Goal: Task Accomplishment & Management: Complete application form

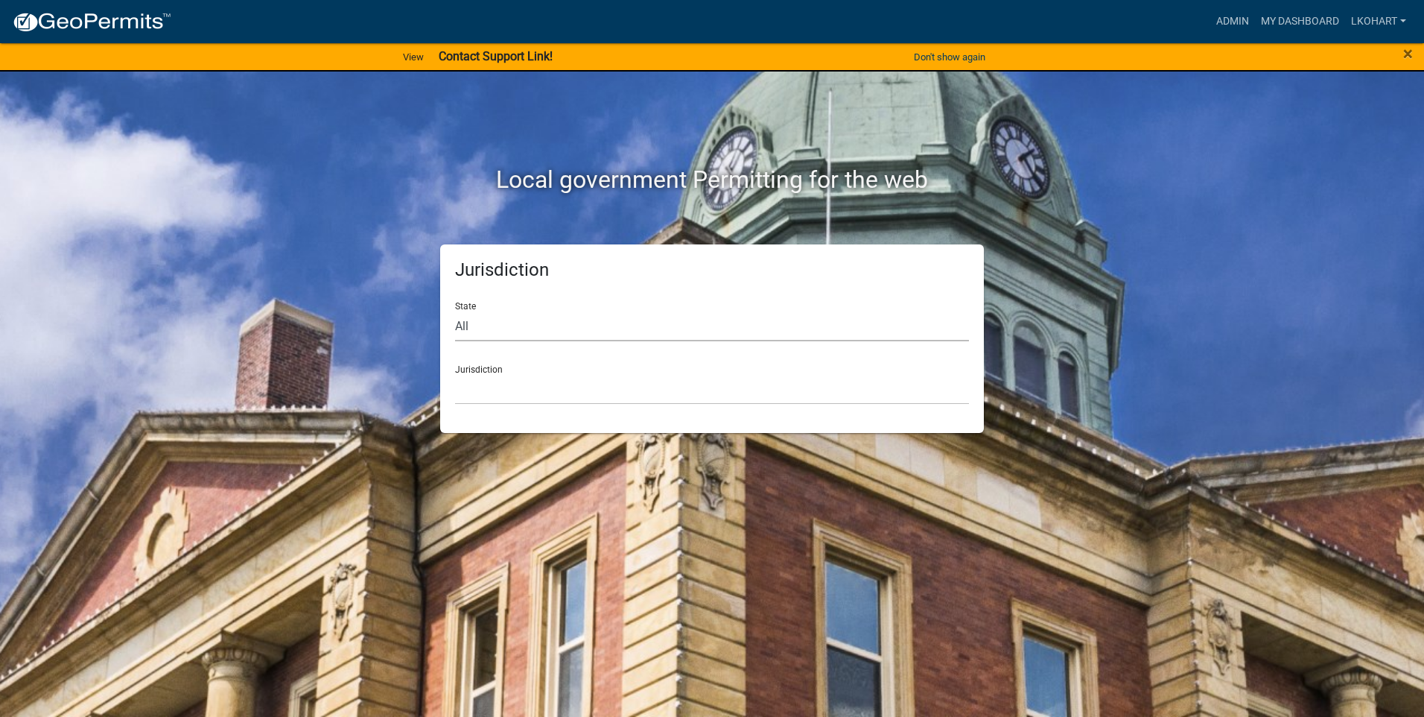
click at [486, 327] on select "All [US_STATE] [US_STATE] [US_STATE] [US_STATE] [US_STATE] [US_STATE] [US_STATE…" at bounding box center [712, 326] width 514 height 31
click at [482, 323] on select "All [US_STATE] [US_STATE] [US_STATE] [US_STATE] [US_STATE] [US_STATE] [US_STATE…" at bounding box center [712, 326] width 514 height 31
click at [480, 321] on select "All [US_STATE] [US_STATE] [US_STATE] [US_STATE] [US_STATE] [US_STATE] [US_STATE…" at bounding box center [712, 326] width 514 height 31
select select "[US_STATE]"
click at [455, 311] on select "All [US_STATE] [US_STATE] [US_STATE] [US_STATE] [US_STATE] [US_STATE] [US_STATE…" at bounding box center [712, 326] width 514 height 31
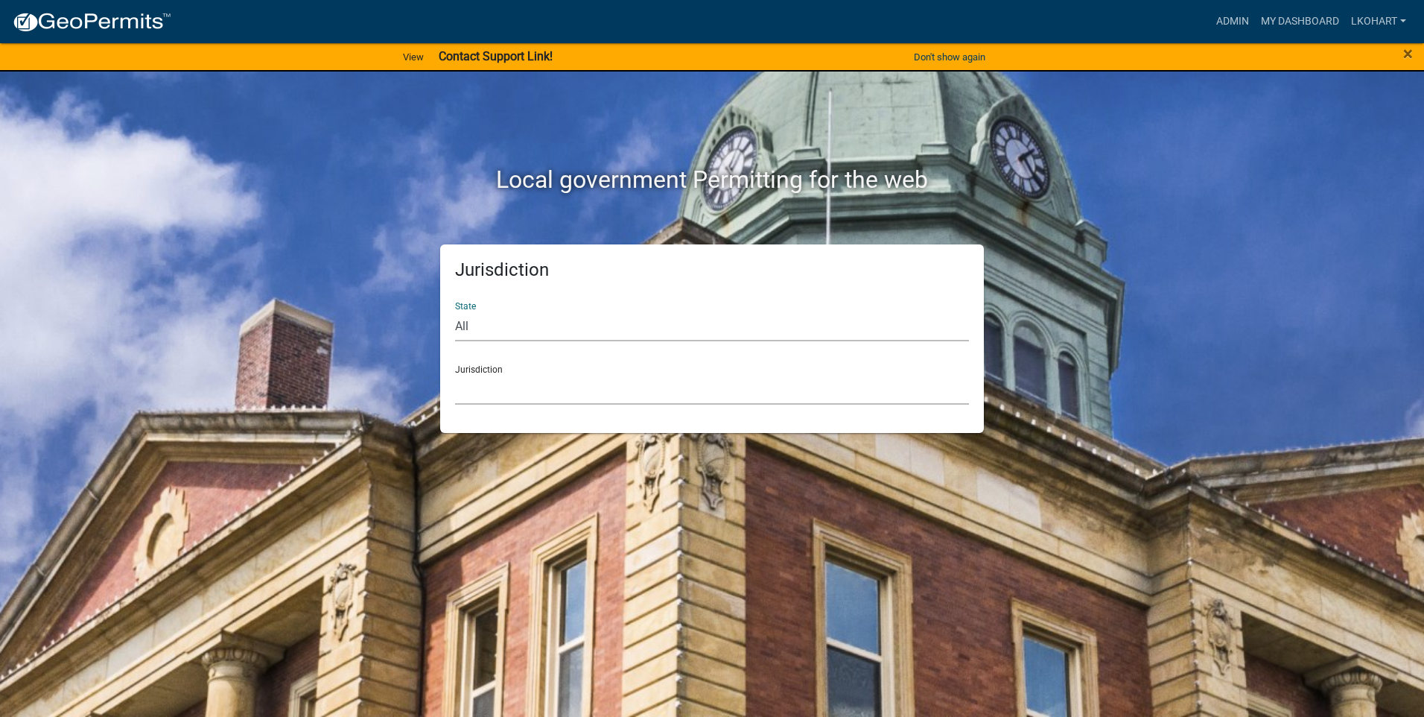
click at [503, 390] on select "[GEOGRAPHIC_DATA], [US_STATE] [GEOGRAPHIC_DATA], [US_STATE] [GEOGRAPHIC_DATA], …" at bounding box center [712, 389] width 514 height 31
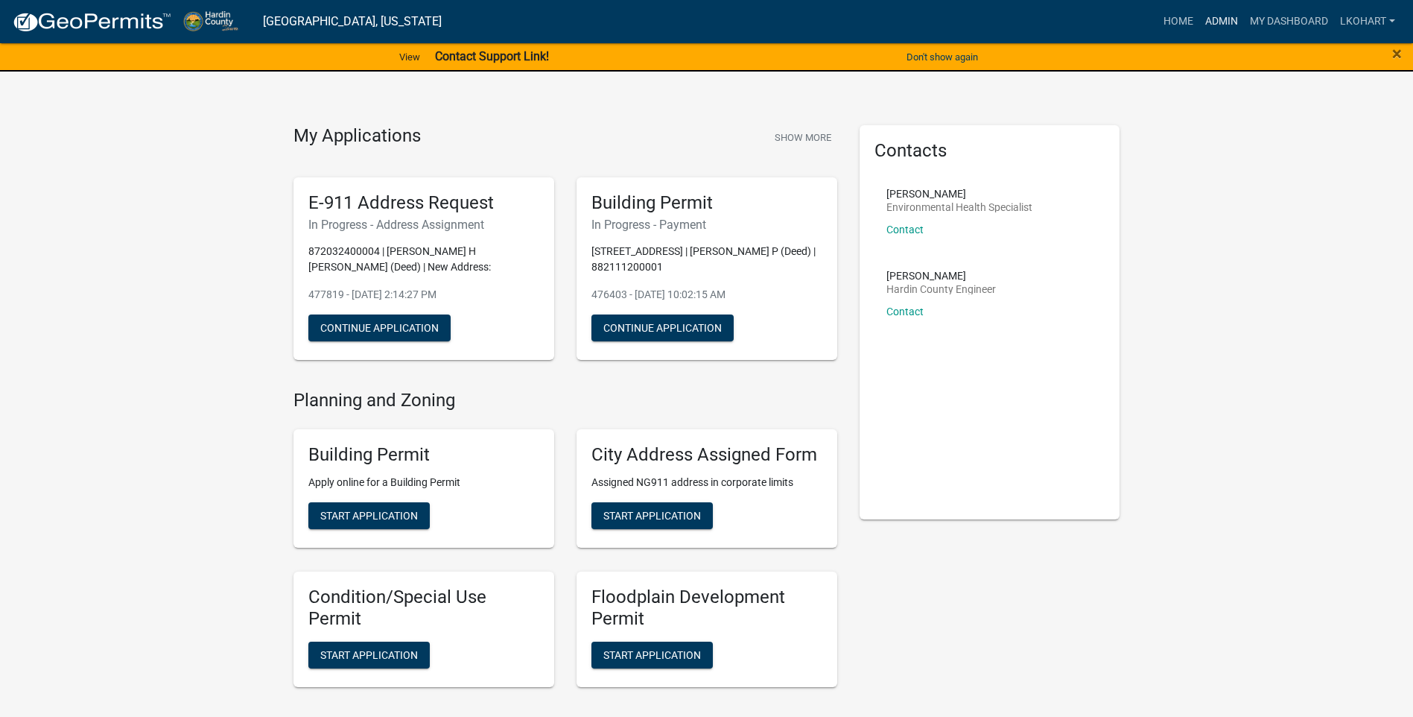
click at [1220, 21] on link "Admin" at bounding box center [1221, 21] width 45 height 28
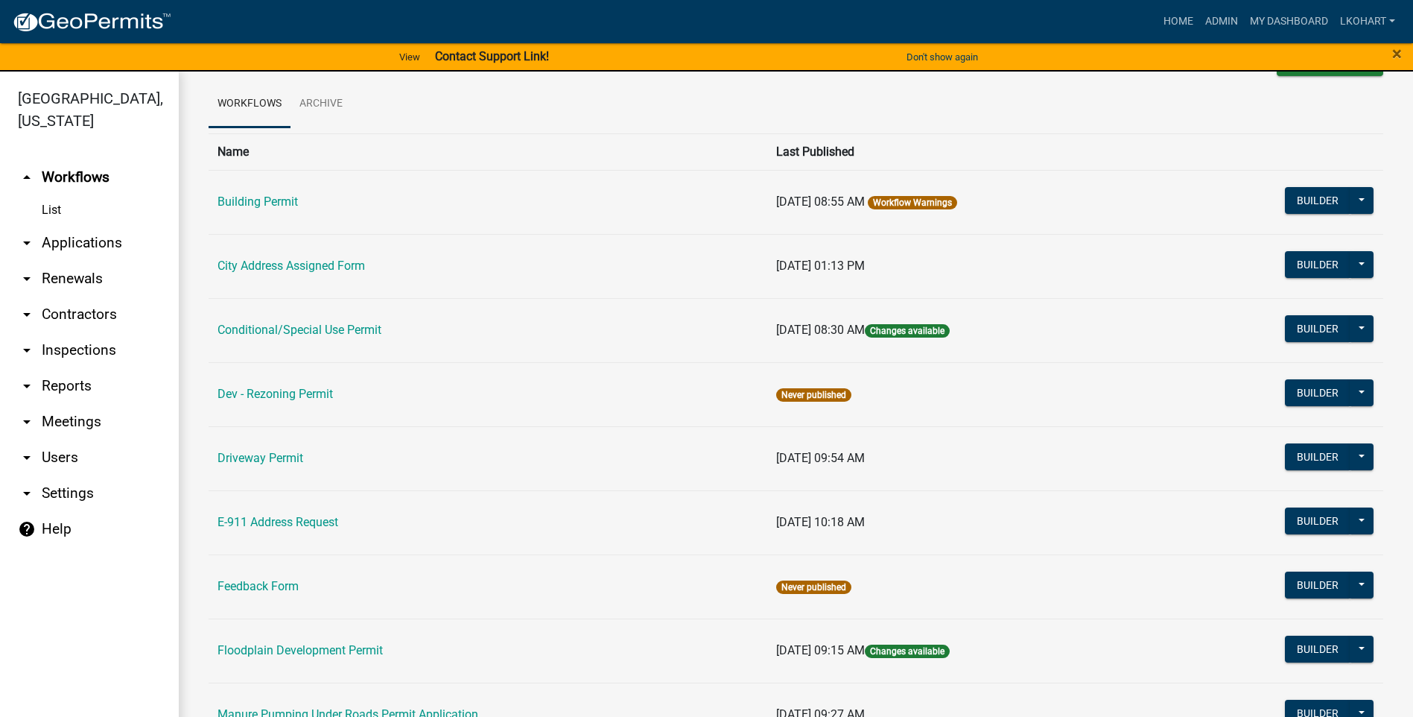
scroll to position [74, 0]
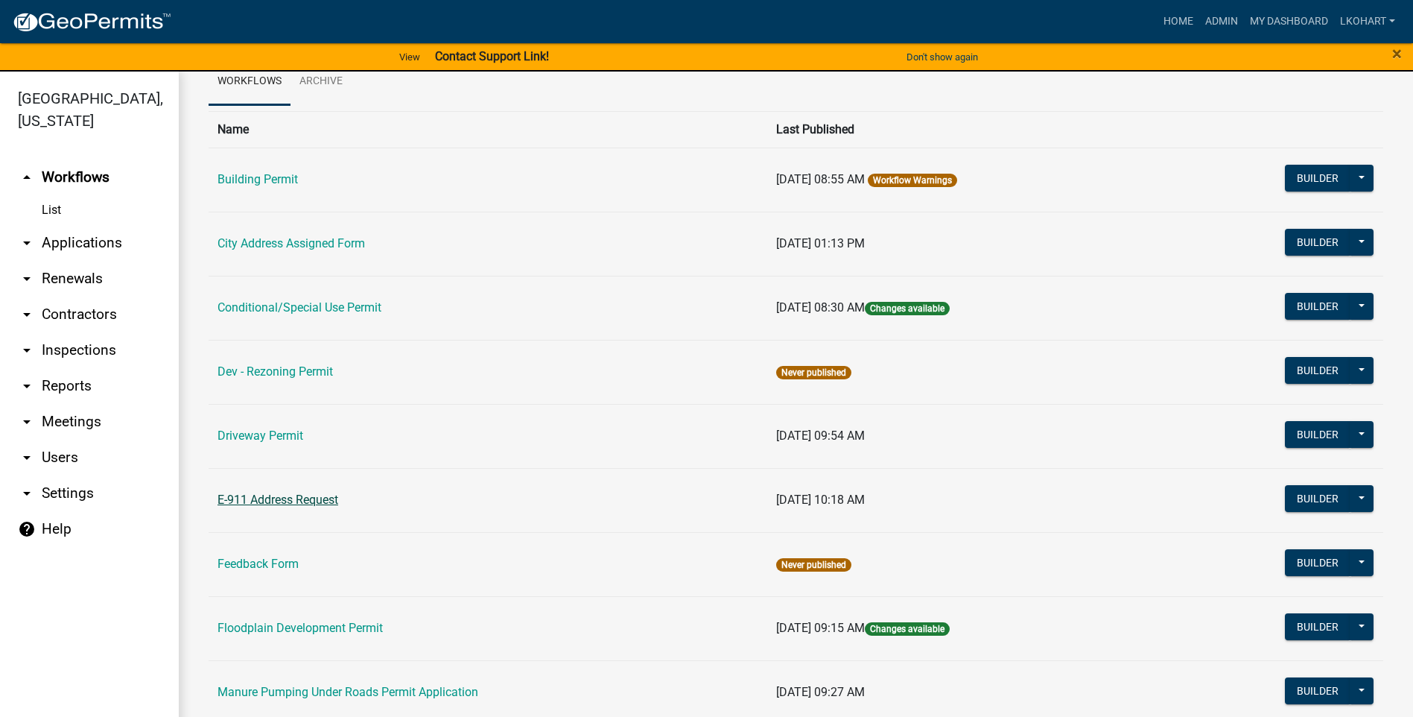
click at [273, 501] on link "E-911 Address Request" at bounding box center [277, 499] width 121 height 14
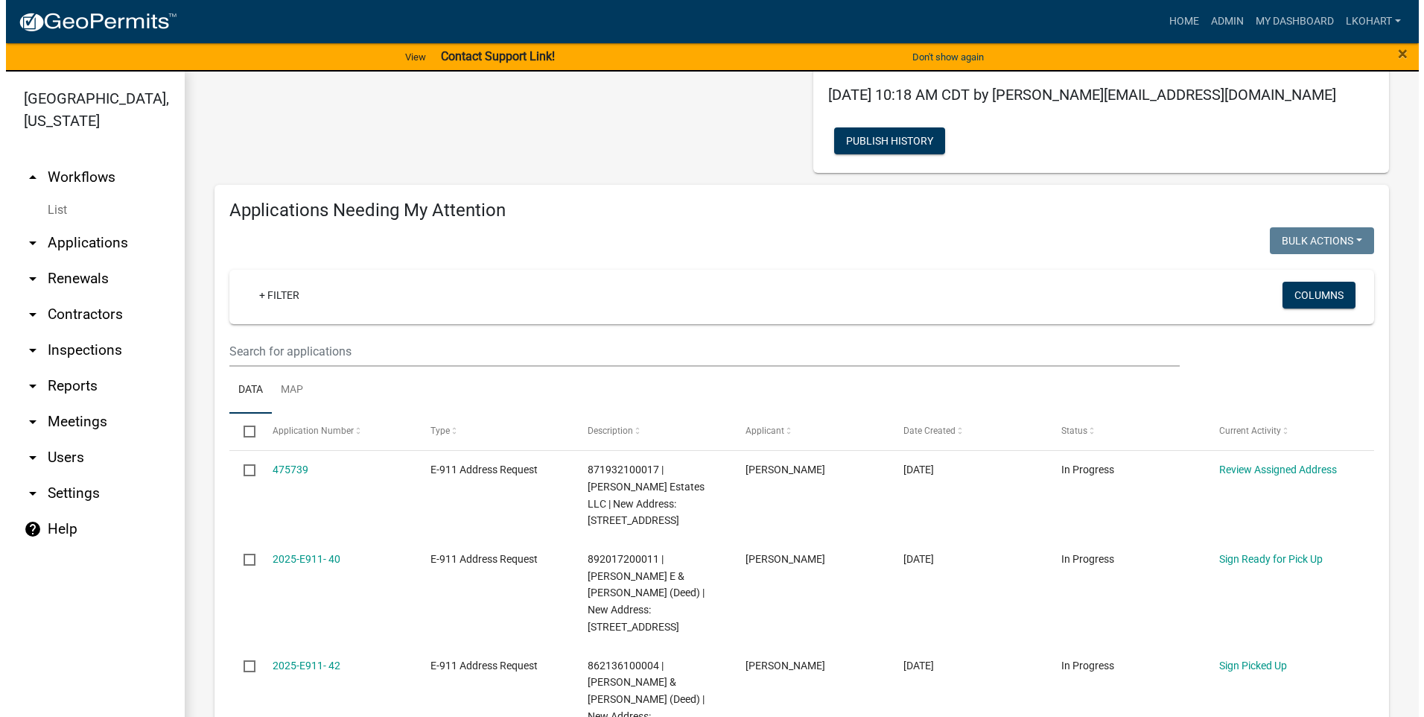
scroll to position [372, 0]
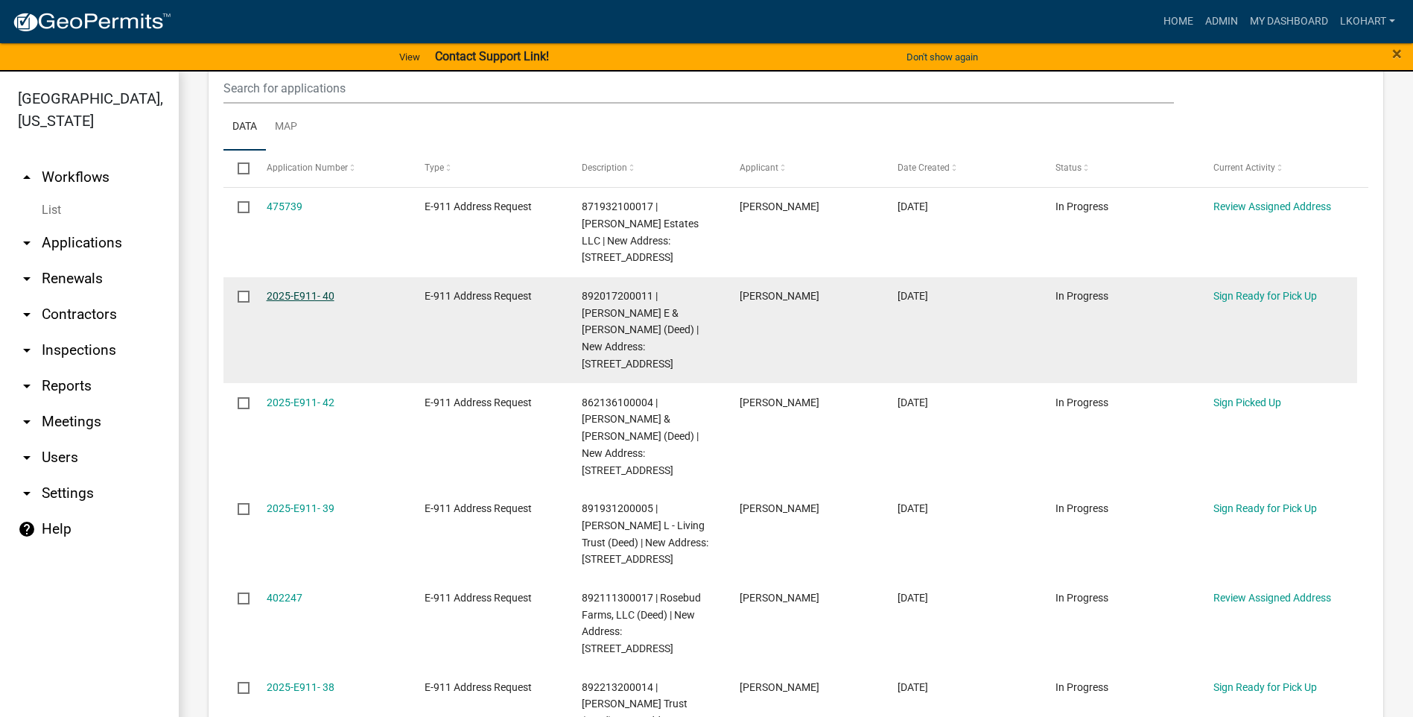
click at [288, 290] on link "2025-E911- 40" at bounding box center [301, 296] width 68 height 12
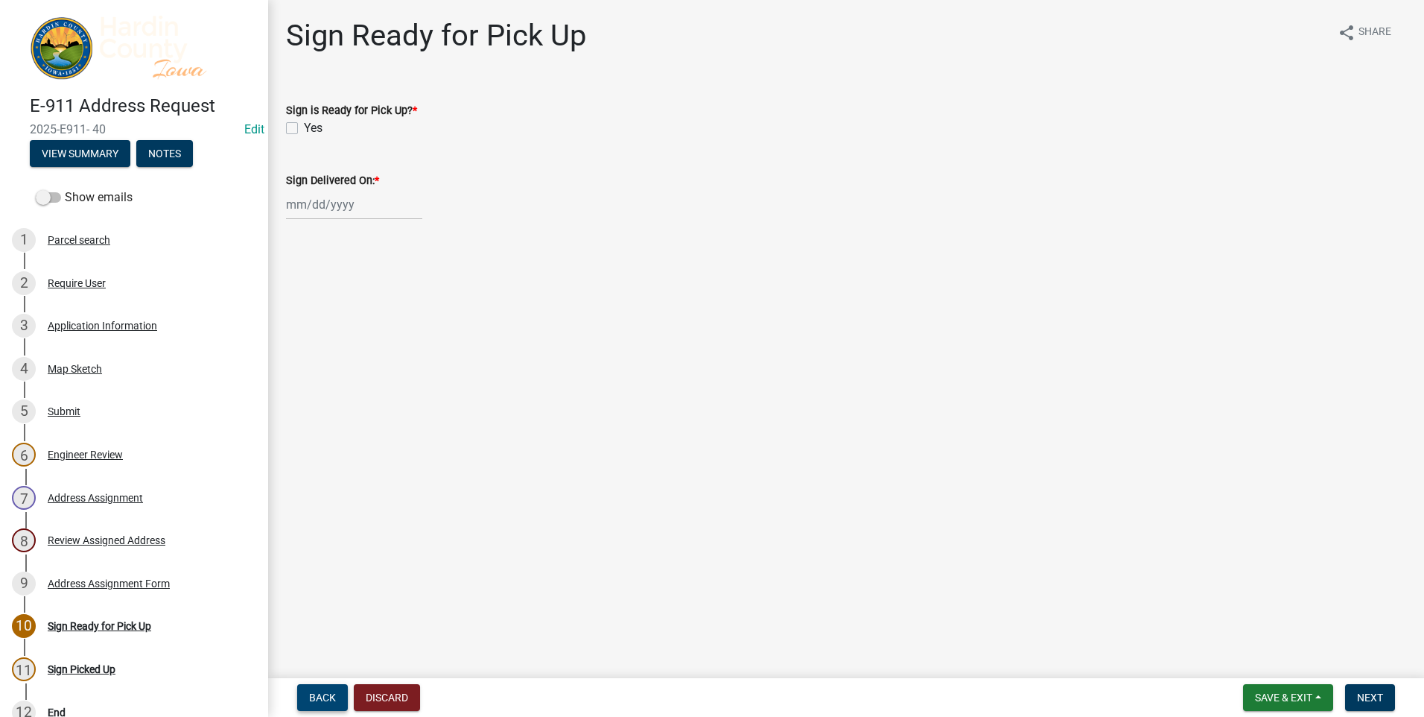
click at [330, 702] on span "Back" at bounding box center [322, 697] width 27 height 12
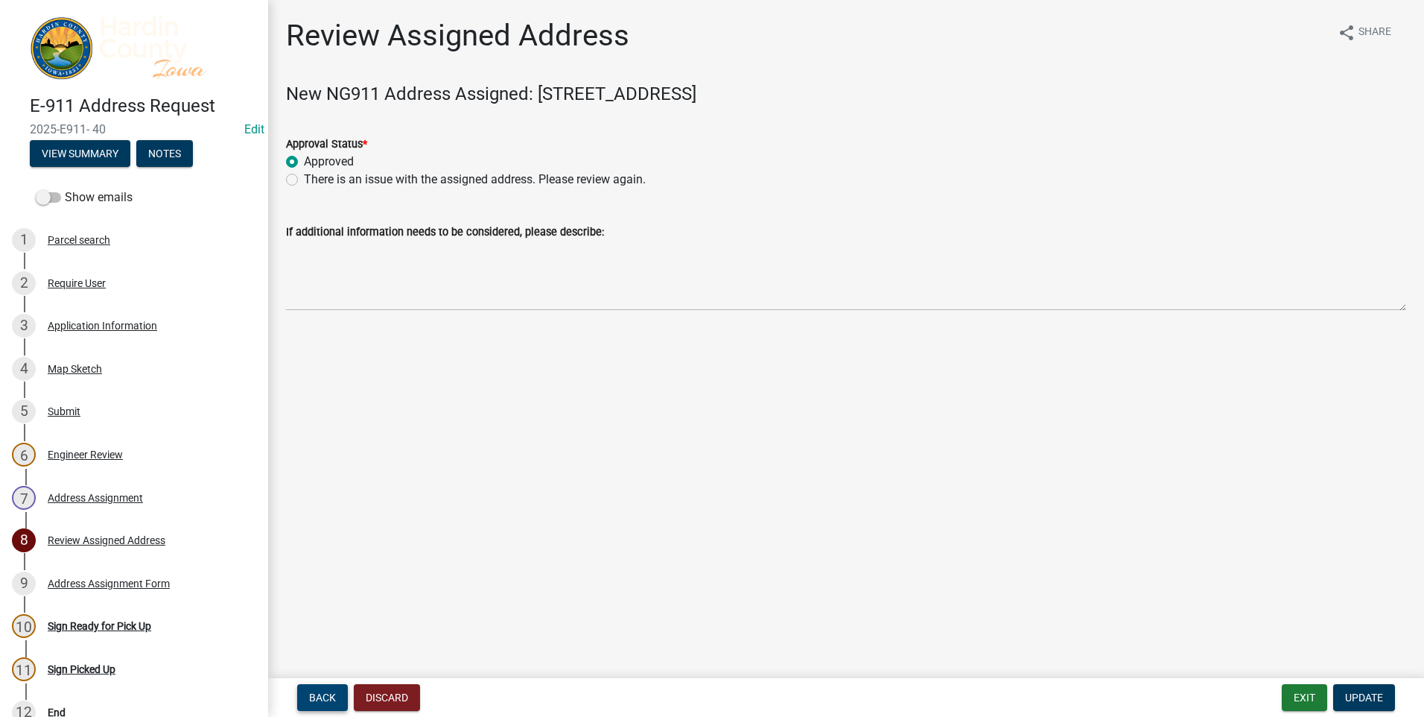
drag, startPoint x: 320, startPoint y: 697, endPoint x: 323, endPoint y: 684, distance: 13.7
click at [320, 697] on span "Back" at bounding box center [322, 697] width 27 height 12
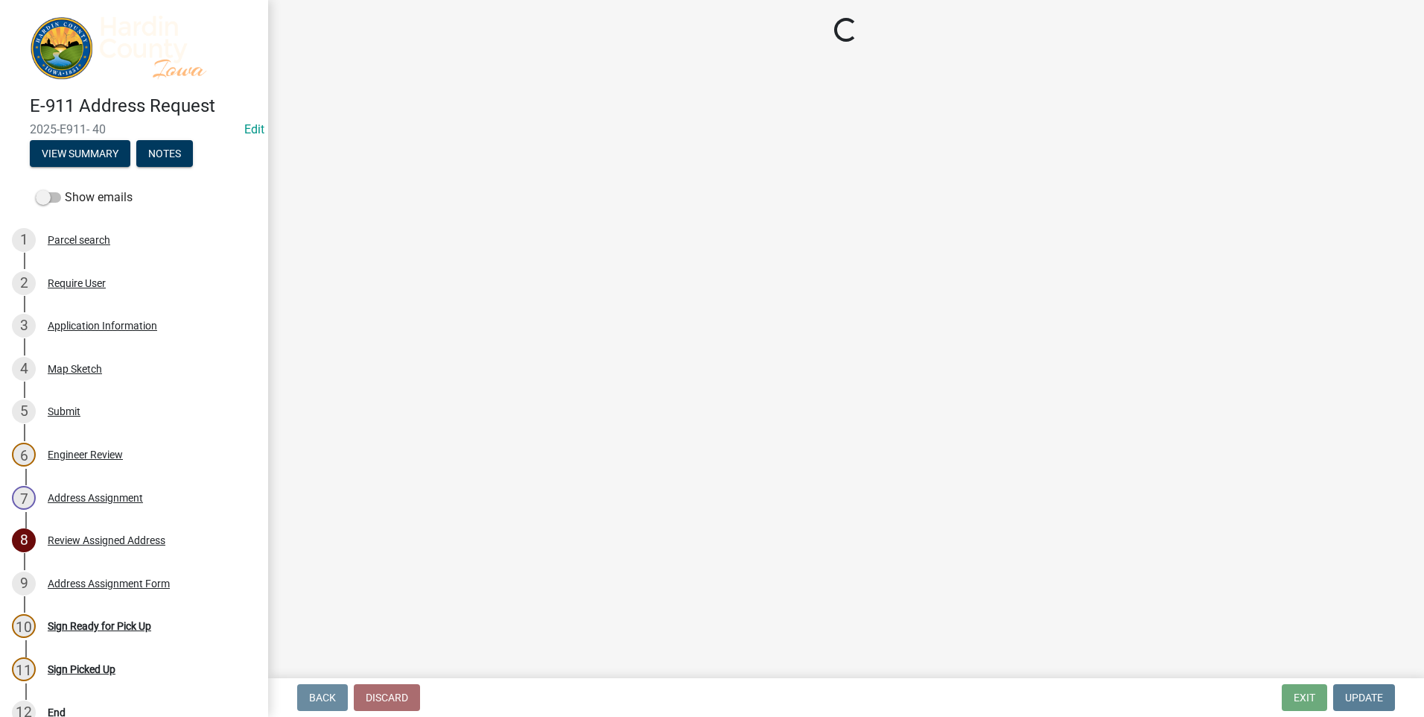
select select "3d11d555-068a-4958-9b0f-de26907a338c"
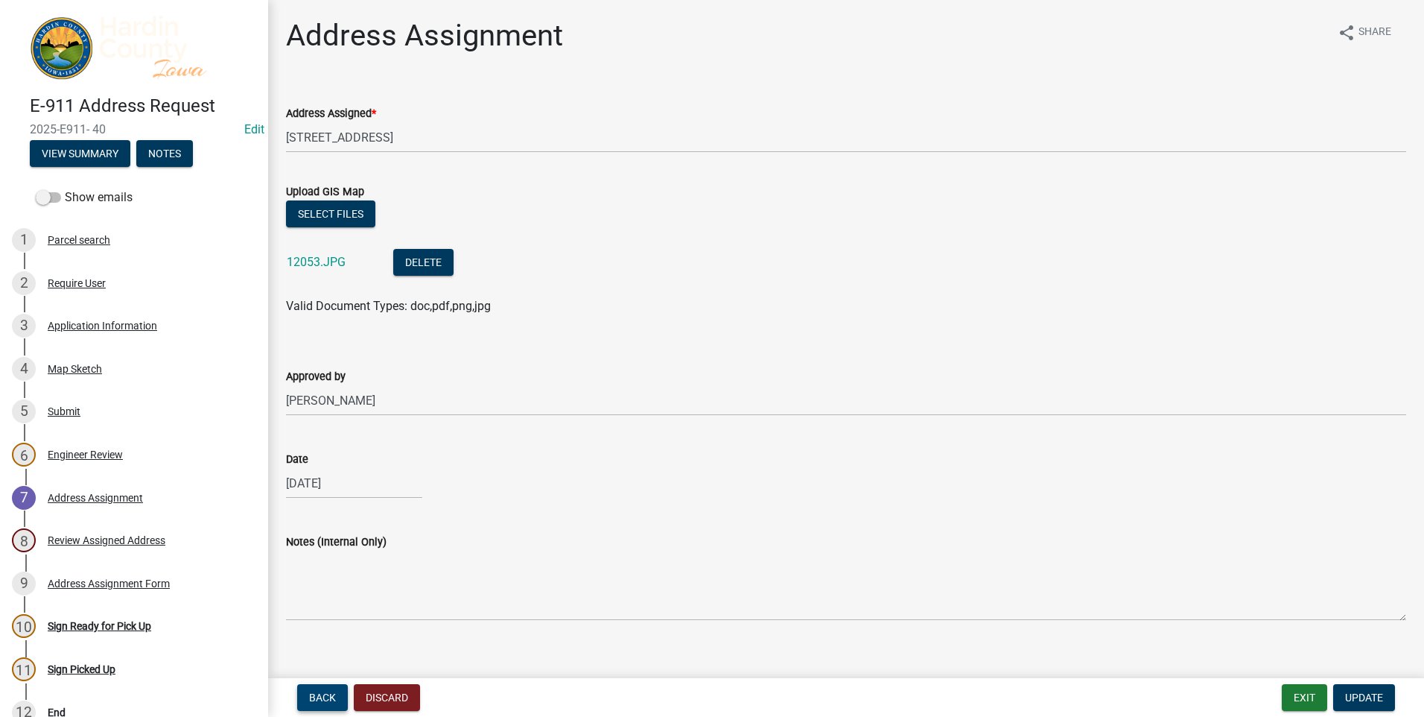
click at [319, 697] on span "Back" at bounding box center [322, 697] width 27 height 12
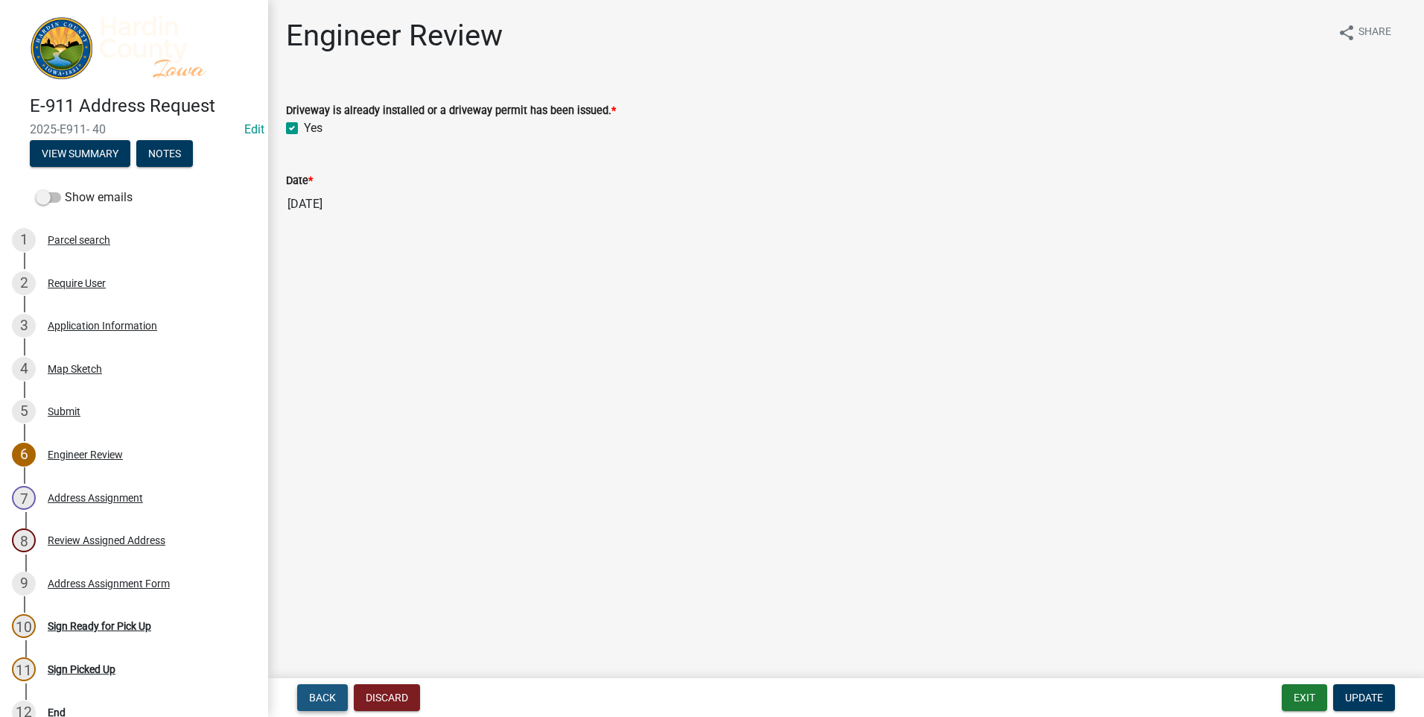
click at [319, 695] on span "Back" at bounding box center [322, 697] width 27 height 12
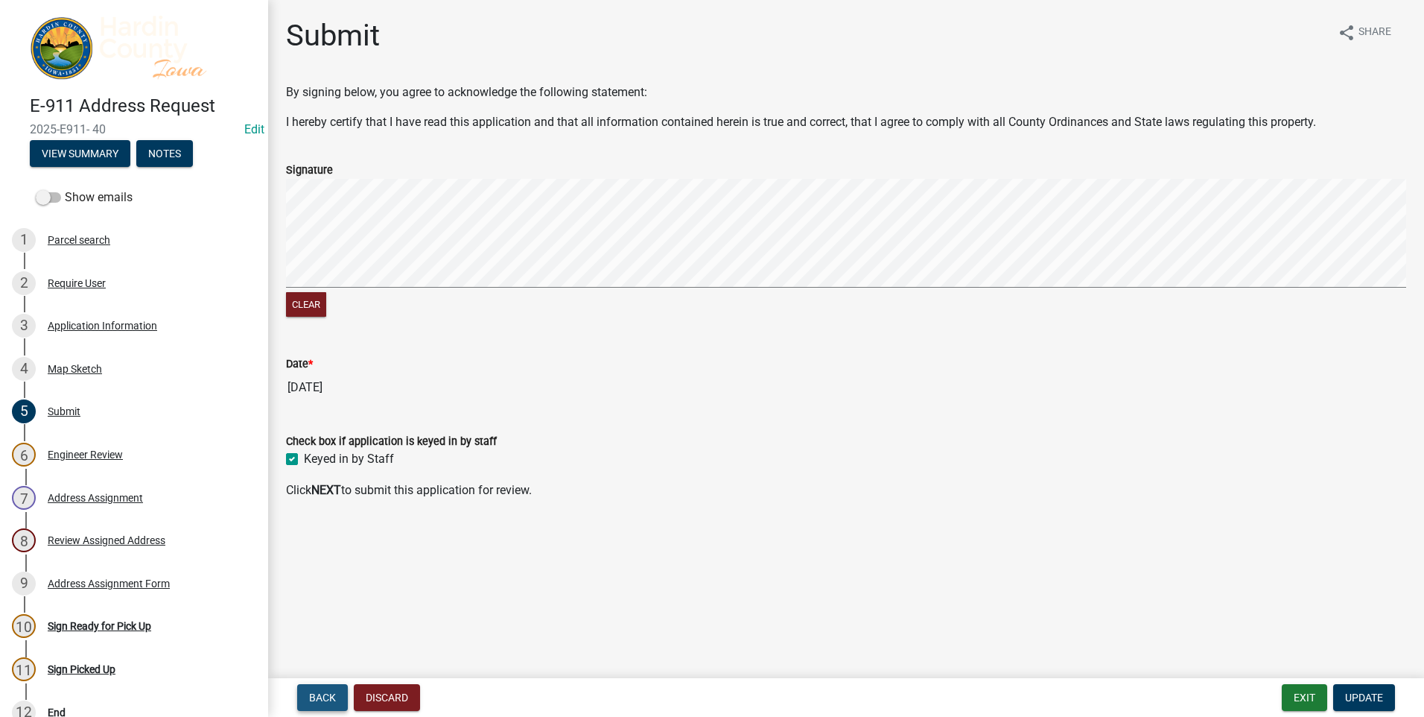
click at [319, 695] on span "Back" at bounding box center [322, 697] width 27 height 12
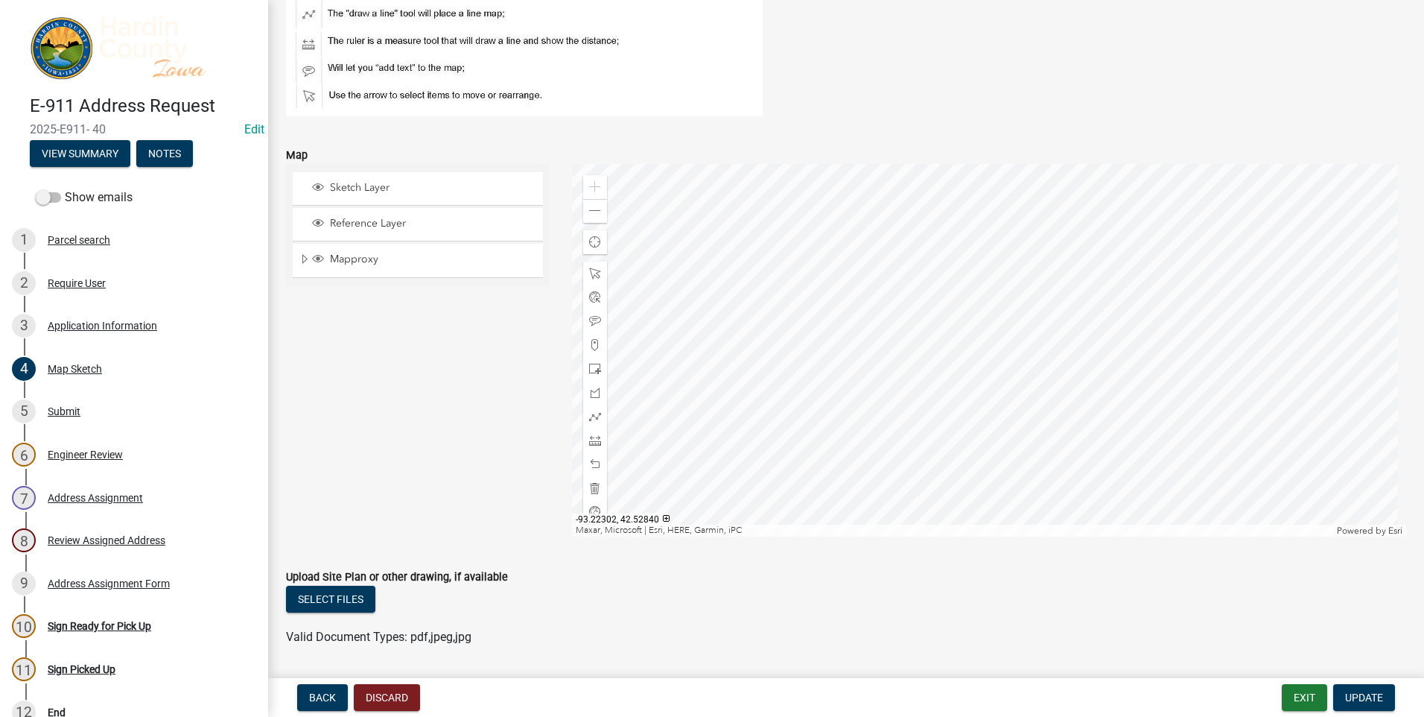
scroll to position [230, 0]
